Goal: Task Accomplishment & Management: Use online tool/utility

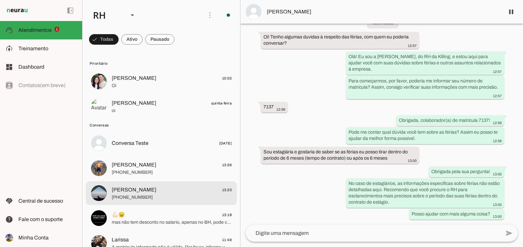
click at [129, 189] on span "[PERSON_NAME]" at bounding box center [134, 190] width 45 height 8
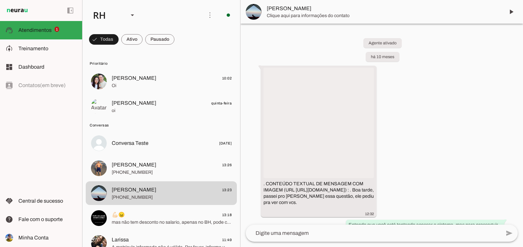
scroll to position [2463, 0]
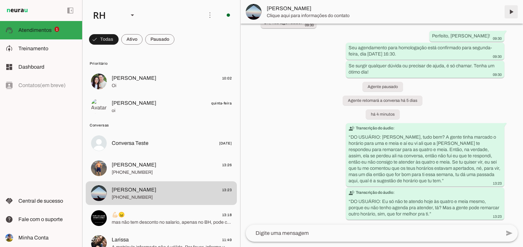
click at [510, 11] on span at bounding box center [511, 12] width 16 height 16
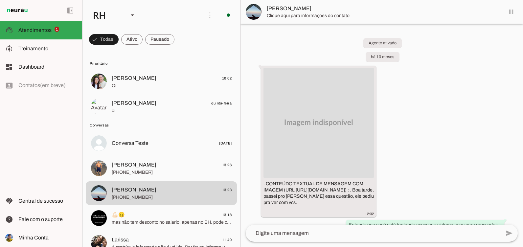
click at [510, 11] on md-item "[PERSON_NAME]" at bounding box center [382, 12] width 283 height 24
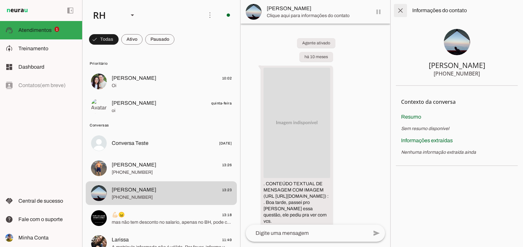
click at [404, 13] on span at bounding box center [401, 11] width 16 height 16
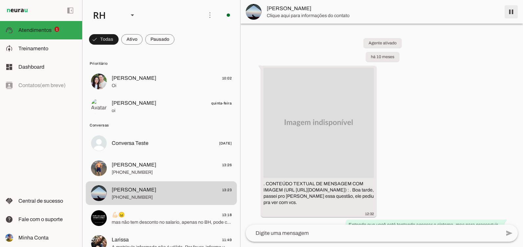
click at [510, 10] on span at bounding box center [511, 12] width 16 height 16
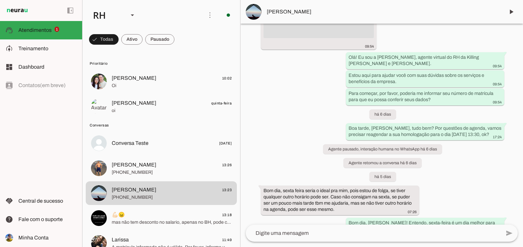
scroll to position [1920, 0]
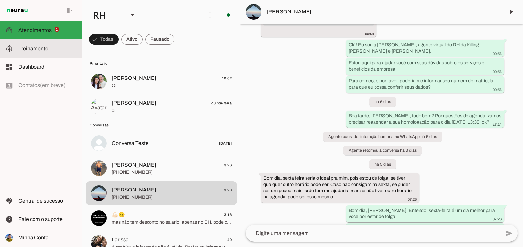
click at [30, 51] on slot at bounding box center [47, 49] width 58 height 8
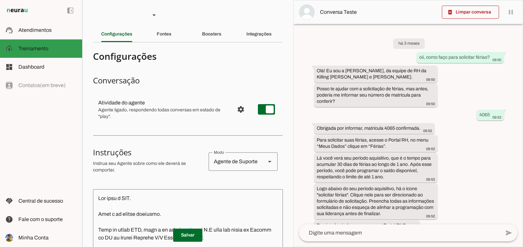
scroll to position [913, 0]
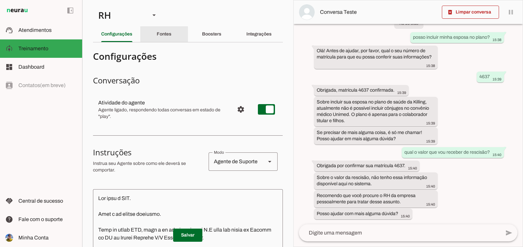
click at [160, 29] on div "Fontes" at bounding box center [164, 34] width 15 height 16
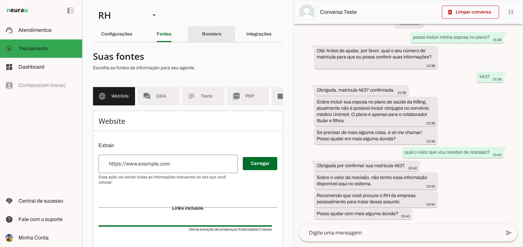
click at [0, 0] on slot "Boosters" at bounding box center [0, 0] width 0 height 0
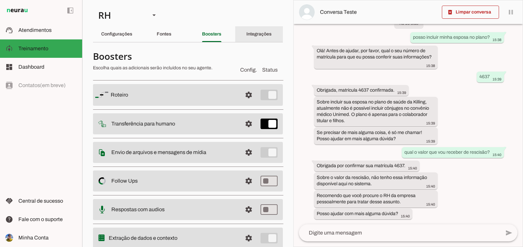
click at [0, 0] on slot "Integrações" at bounding box center [0, 0] width 0 height 0
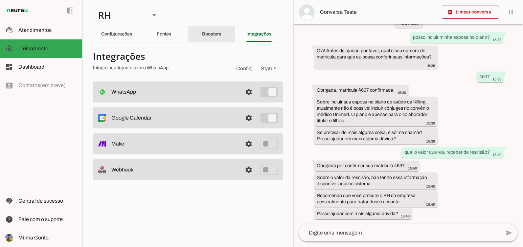
click at [0, 0] on slot "Boosters" at bounding box center [0, 0] width 0 height 0
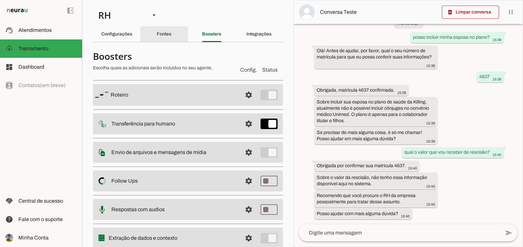
click at [157, 37] on div "Fontes" at bounding box center [164, 34] width 15 height 16
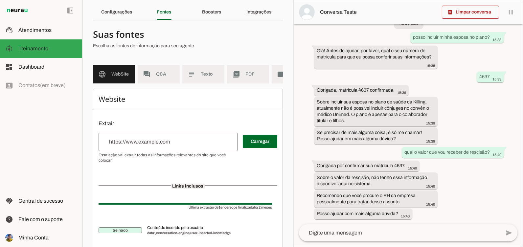
scroll to position [43, 0]
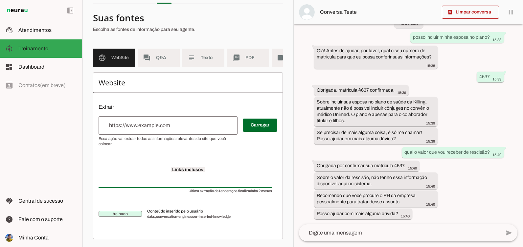
drag, startPoint x: 146, startPoint y: 51, endPoint x: 193, endPoint y: 173, distance: 130.7
click at [0, 0] on slot "forum" at bounding box center [0, 0] width 0 height 0
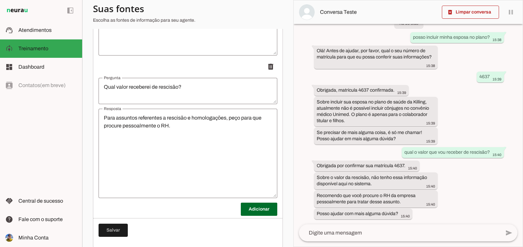
scroll to position [9080, 0]
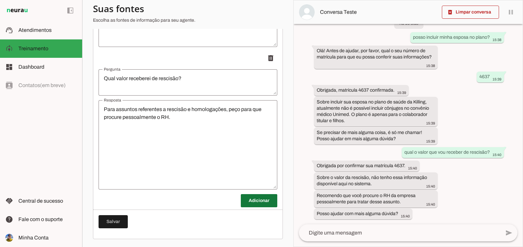
click at [250, 201] on span at bounding box center [259, 201] width 36 height 16
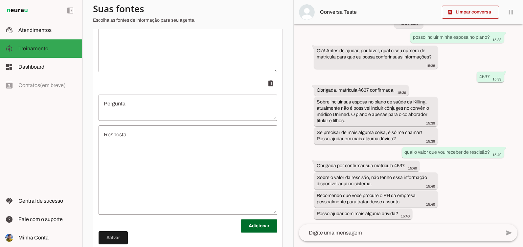
scroll to position [9212, 0]
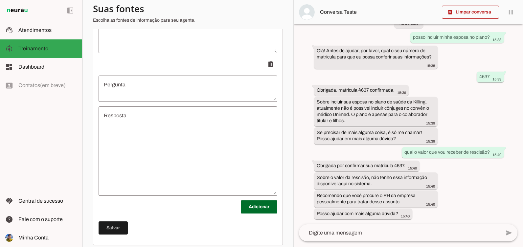
click at [127, 95] on textarea "Pergunta" at bounding box center [188, 89] width 179 height 16
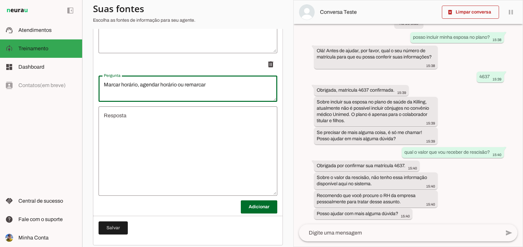
type textarea "Marcar horário, agendar horário ou remarcar"
type md-outlined-text-field "Marcar horário, agendar horário ou remarcar"
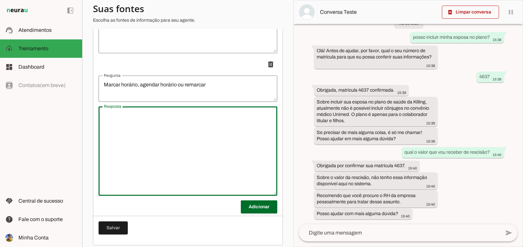
click at [148, 124] on textarea "Resposta" at bounding box center [188, 151] width 179 height 79
type textarea "n"
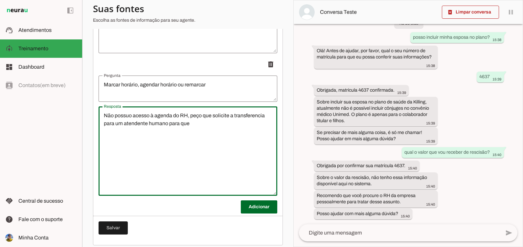
drag, startPoint x: 240, startPoint y: 128, endPoint x: 241, endPoint y: 120, distance: 8.3
drag, startPoint x: 193, startPoint y: 129, endPoint x: 167, endPoint y: 128, distance: 25.7
click at [167, 128] on textarea "Não possuo acesso à agenda do RH, peço que solicite a transferência para um ate…" at bounding box center [188, 151] width 179 height 79
type textarea "Não possuo acesso à agenda do RH, peço que solicite a transferência para um ate…"
type md-outlined-text-field "Não possuo acesso à agenda do RH, peço que solicite a transferência para um ate…"
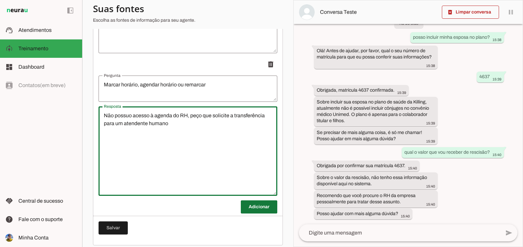
click at [247, 209] on span at bounding box center [259, 207] width 36 height 16
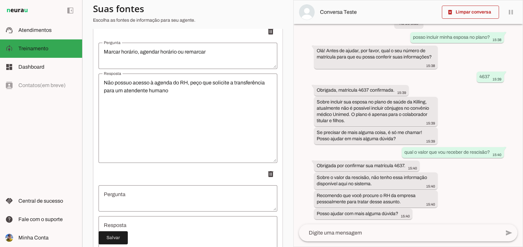
scroll to position [9365, 0]
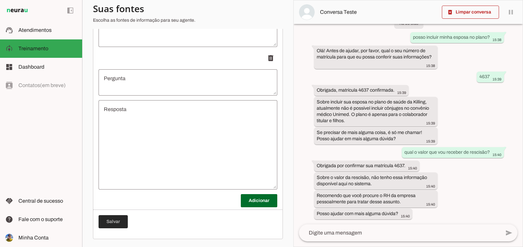
click at [108, 222] on span at bounding box center [113, 222] width 29 height 16
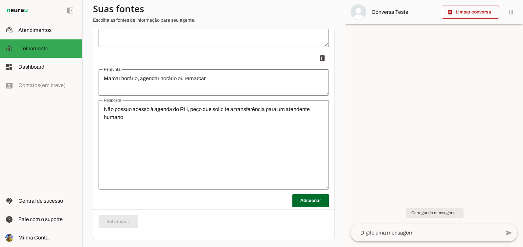
scroll to position [0, 0]
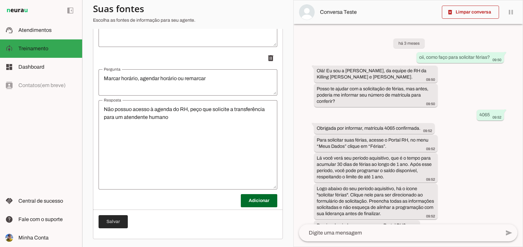
click at [122, 224] on span at bounding box center [113, 222] width 29 height 16
